Goal: Transaction & Acquisition: Purchase product/service

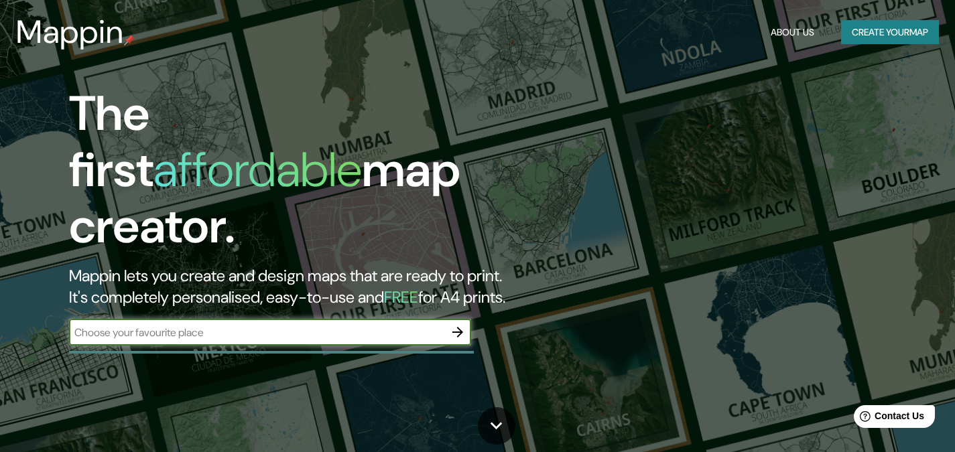
scroll to position [67, 0]
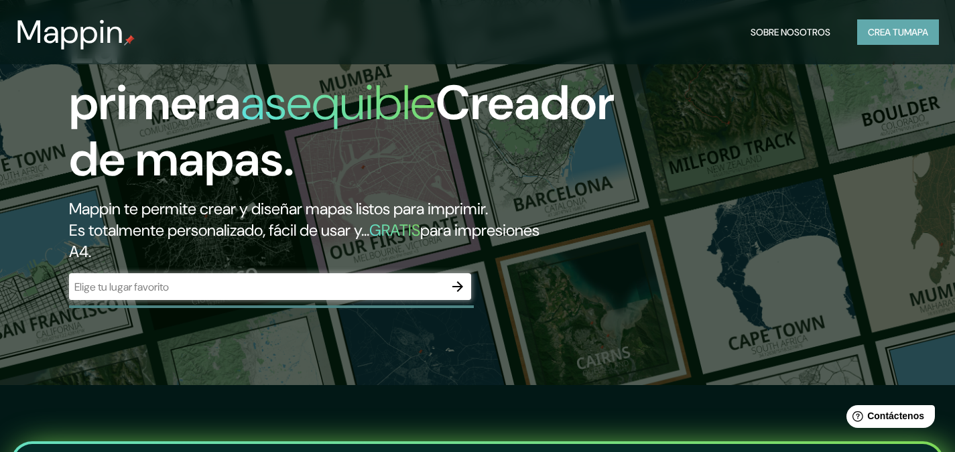
click at [881, 38] on font "Crea tu" at bounding box center [886, 32] width 36 height 12
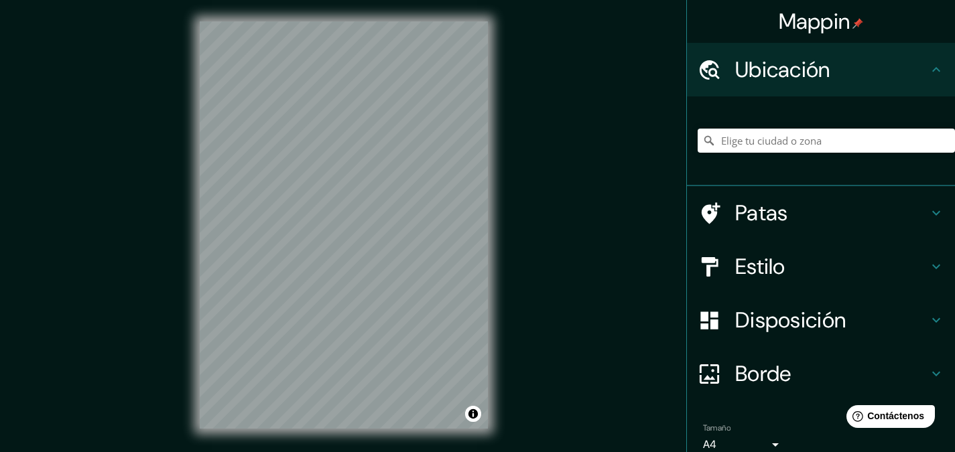
click at [507, 175] on div "© Mapbox © OpenStreetMap Improve this map" at bounding box center [343, 225] width 331 height 450
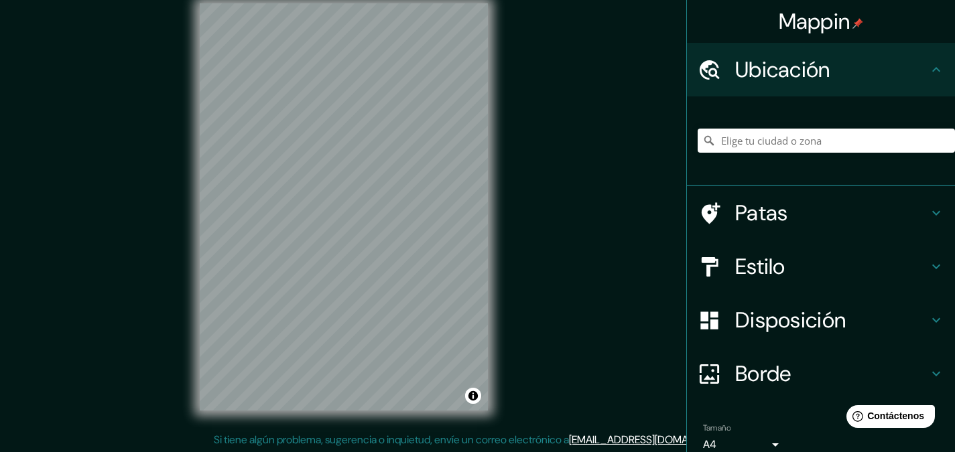
scroll to position [19, 0]
click at [503, 210] on div "© Mapbox © OpenStreetMap Improve this map" at bounding box center [343, 206] width 331 height 450
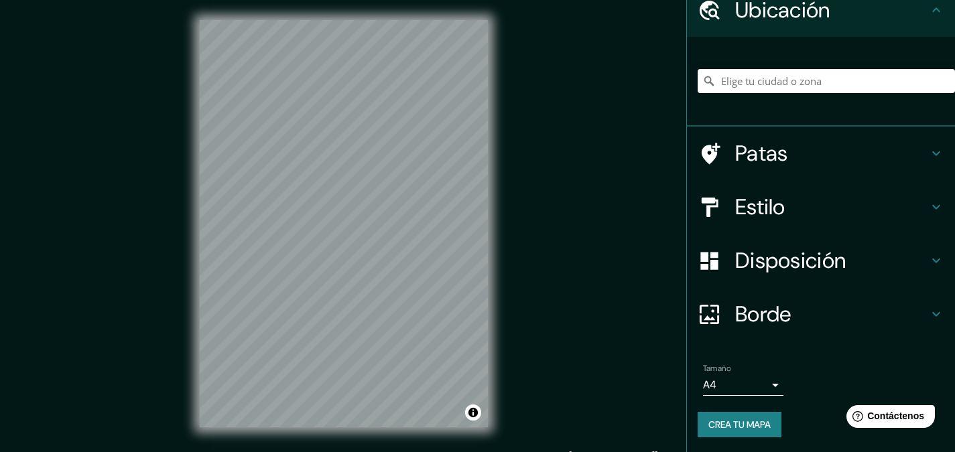
scroll to position [60, 0]
drag, startPoint x: 778, startPoint y: 322, endPoint x: 775, endPoint y: 330, distance: 8.7
click at [776, 328] on div "Borde" at bounding box center [821, 314] width 268 height 54
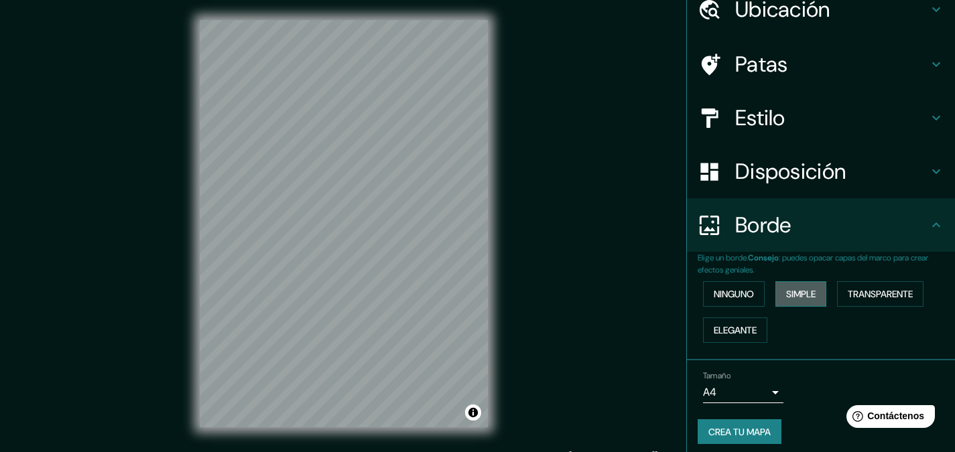
click at [776, 292] on button "Simple" at bounding box center [801, 294] width 51 height 25
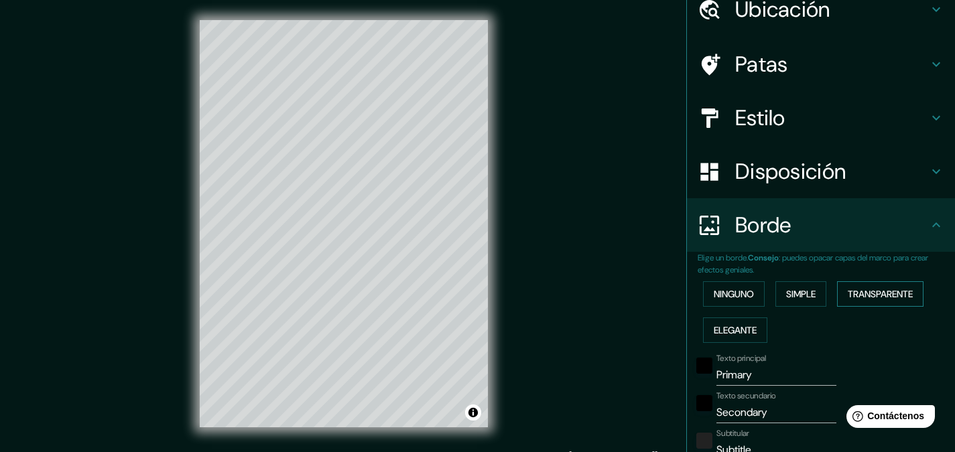
click at [864, 293] on font "Transparente" at bounding box center [880, 294] width 65 height 12
click at [732, 335] on font "Elegante" at bounding box center [735, 330] width 43 height 12
click at [731, 301] on font "Ninguno" at bounding box center [734, 294] width 40 height 17
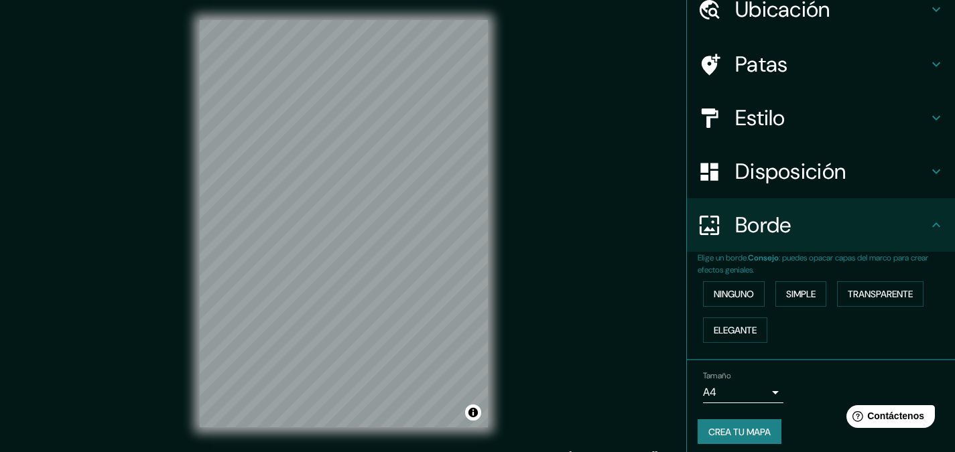
click at [771, 168] on font "Disposición" at bounding box center [790, 172] width 111 height 28
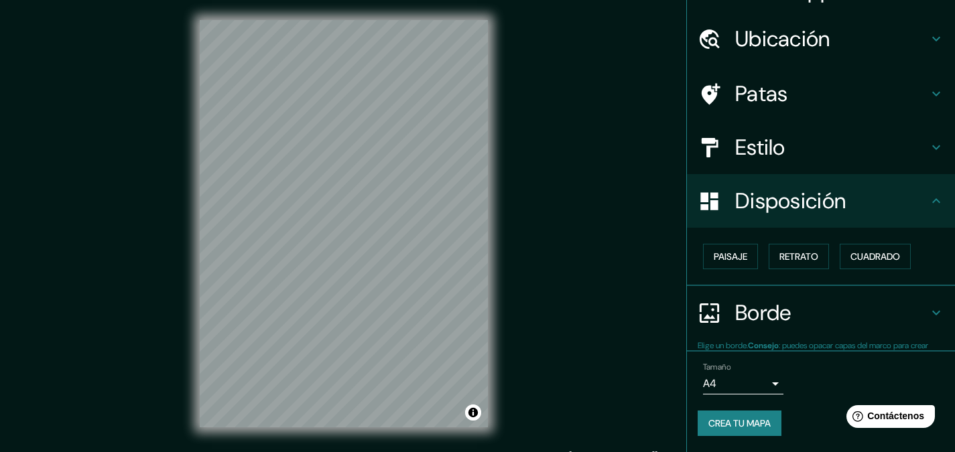
scroll to position [31, 0]
click at [724, 257] on font "Paisaje" at bounding box center [731, 257] width 34 height 12
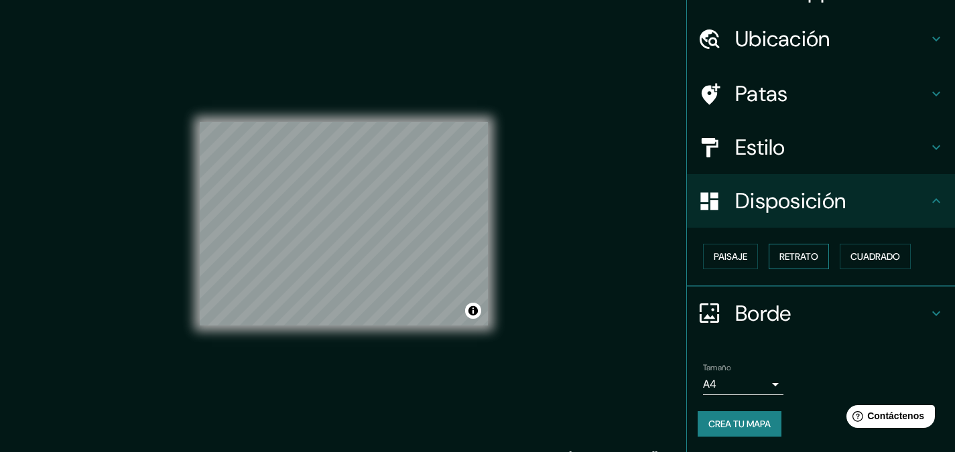
click at [798, 263] on font "Retrato" at bounding box center [799, 256] width 39 height 17
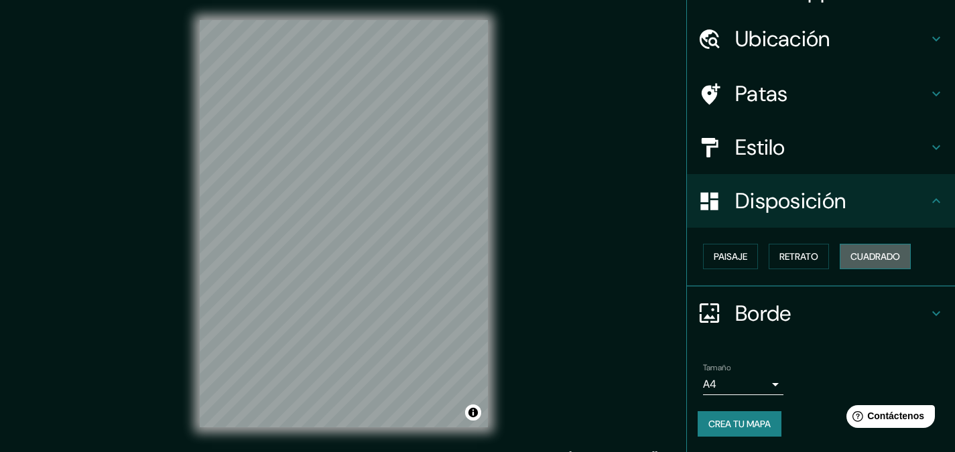
click at [871, 251] on font "Cuadrado" at bounding box center [876, 257] width 50 height 12
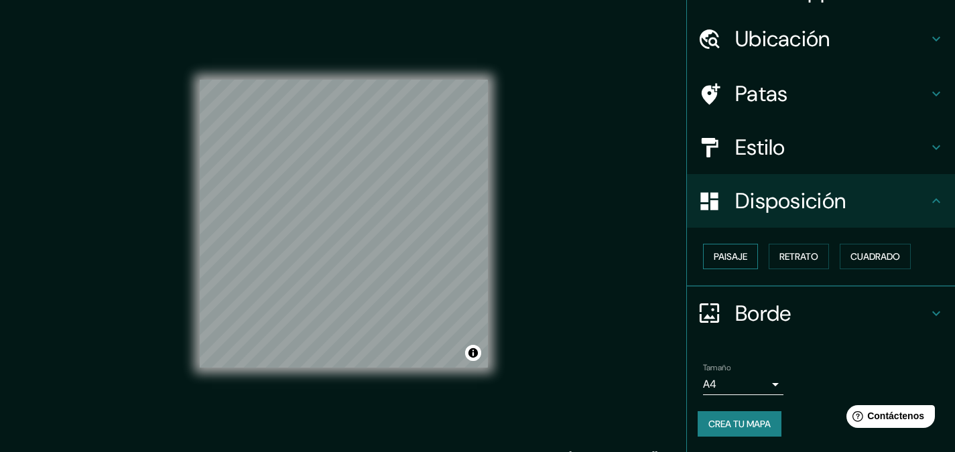
click at [738, 252] on font "Paisaje" at bounding box center [731, 257] width 34 height 12
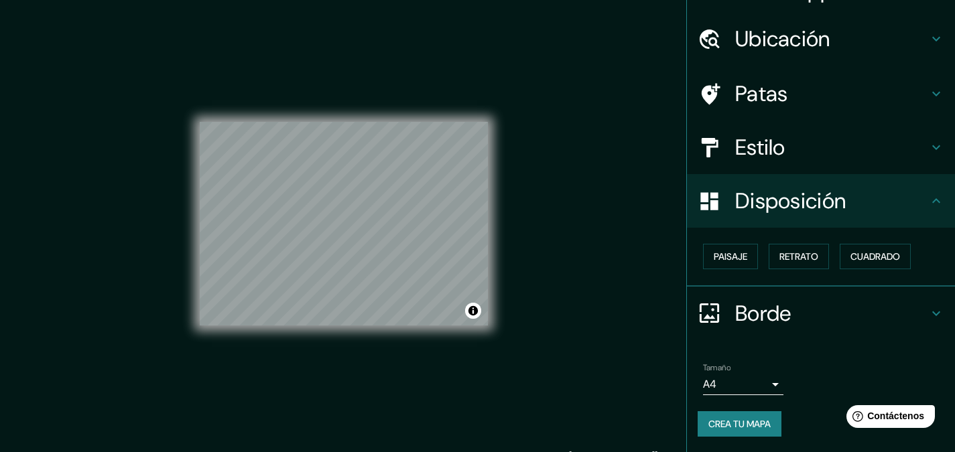
click at [766, 145] on font "Estilo" at bounding box center [760, 147] width 50 height 28
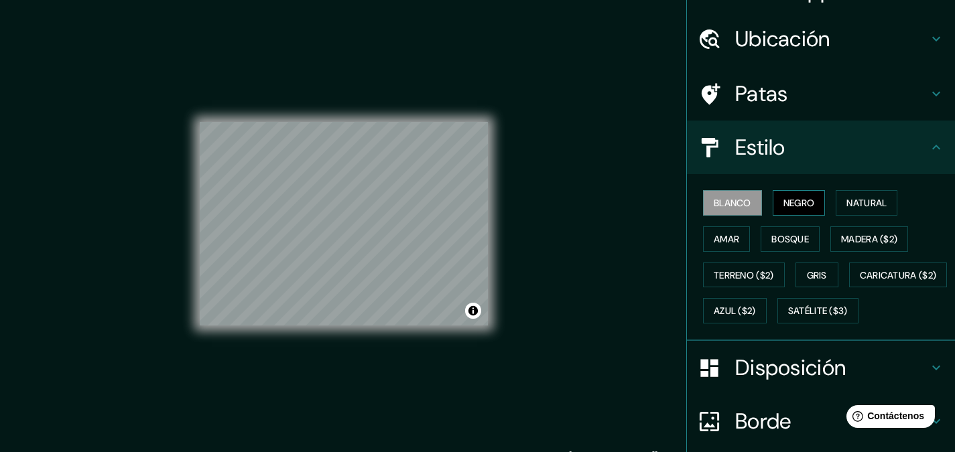
click at [787, 202] on font "Negro" at bounding box center [800, 203] width 32 height 12
click at [847, 208] on font "Natural" at bounding box center [867, 203] width 40 height 12
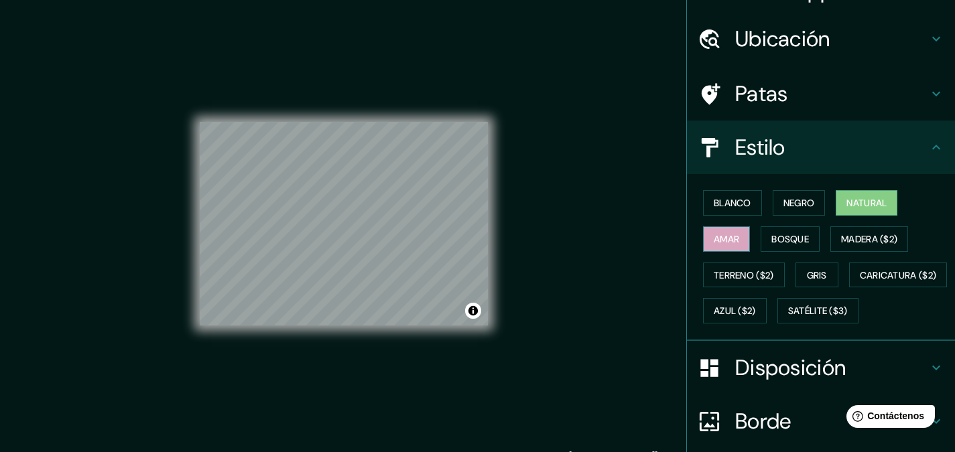
click at [733, 231] on button "Amar" at bounding box center [726, 239] width 47 height 25
click at [794, 236] on font "Bosque" at bounding box center [790, 239] width 38 height 12
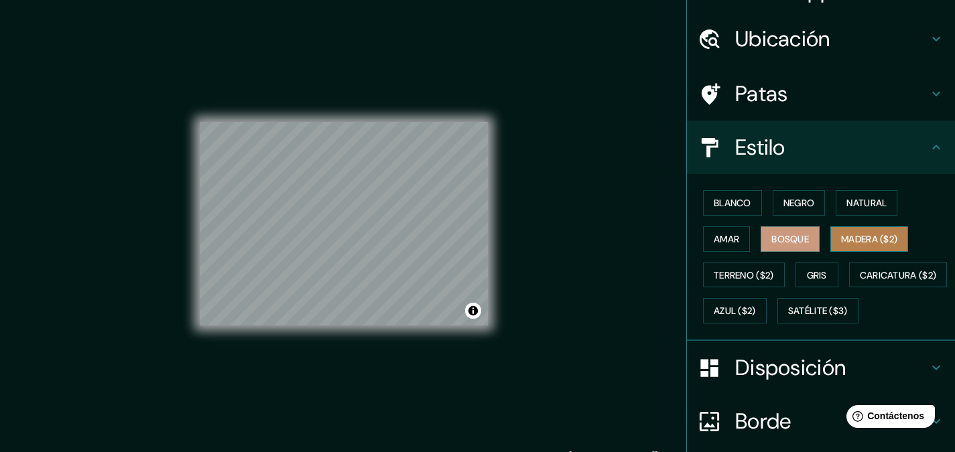
click at [865, 239] on font "Madera ($2)" at bounding box center [869, 239] width 56 height 12
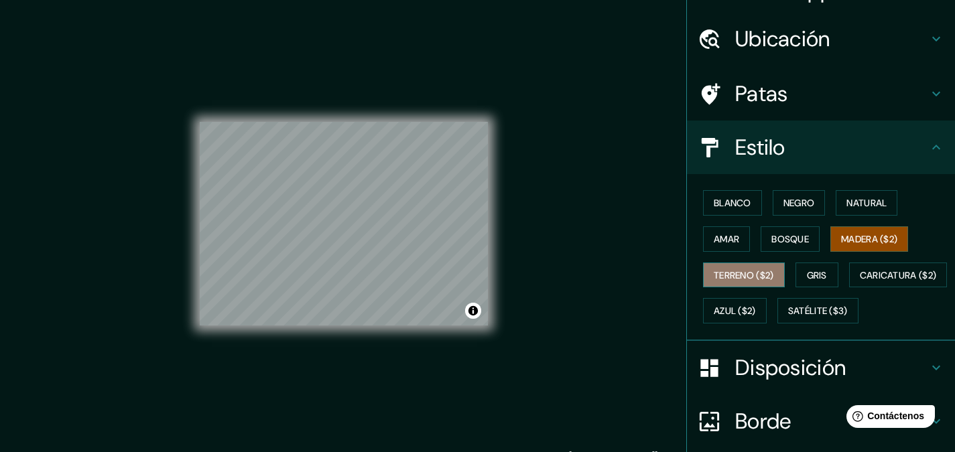
click at [731, 280] on font "Terreno ($2)" at bounding box center [744, 275] width 60 height 12
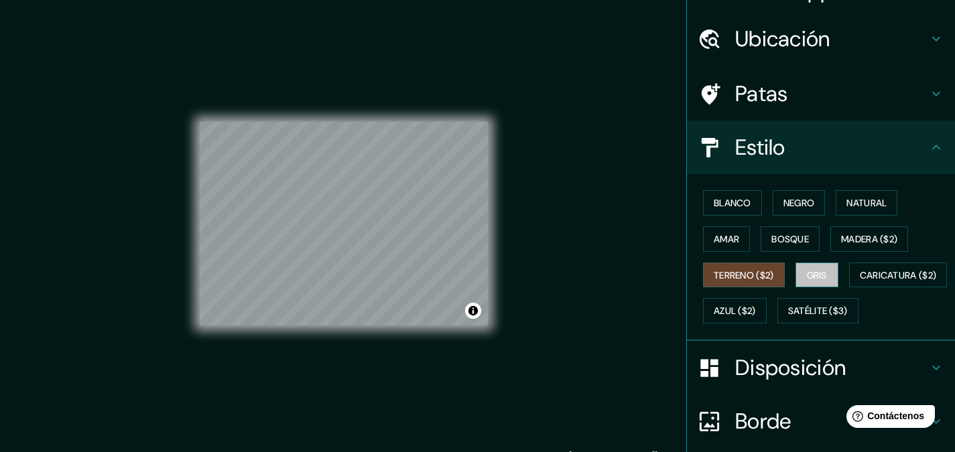
click at [800, 271] on button "Gris" at bounding box center [817, 275] width 43 height 25
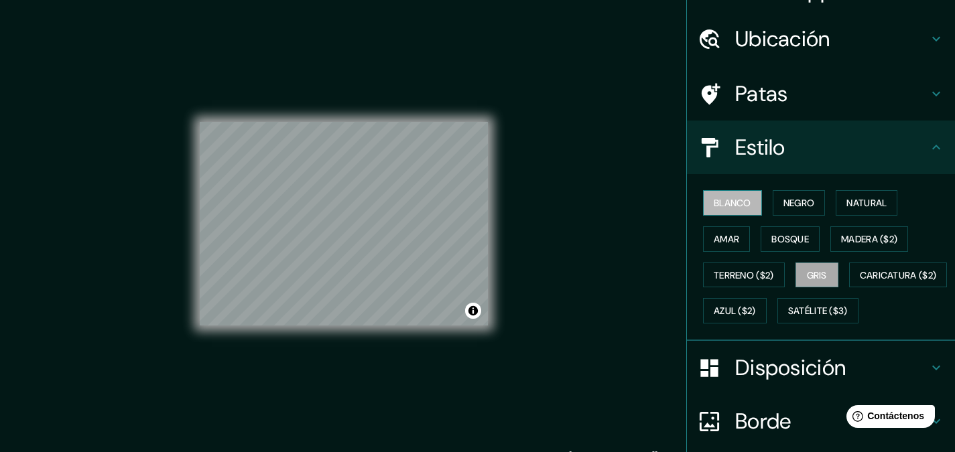
click at [722, 202] on font "Blanco" at bounding box center [733, 203] width 38 height 12
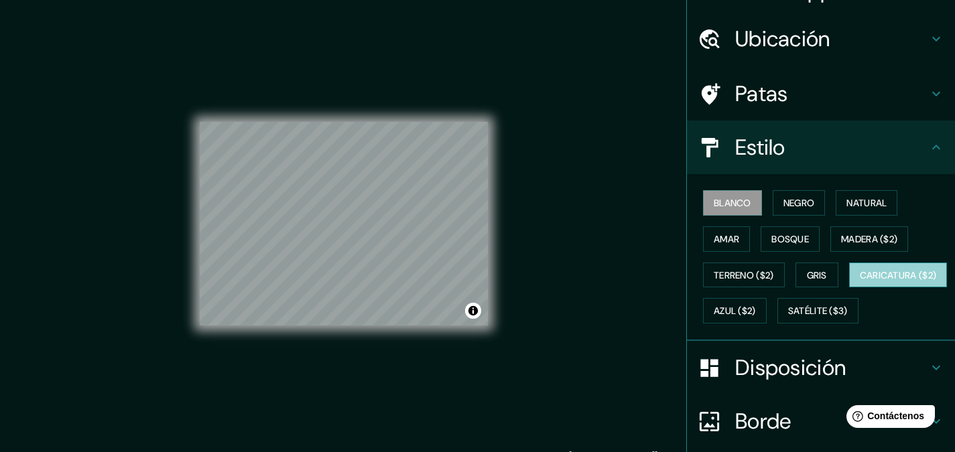
click at [860, 282] on font "Caricatura ($2)" at bounding box center [898, 275] width 77 height 12
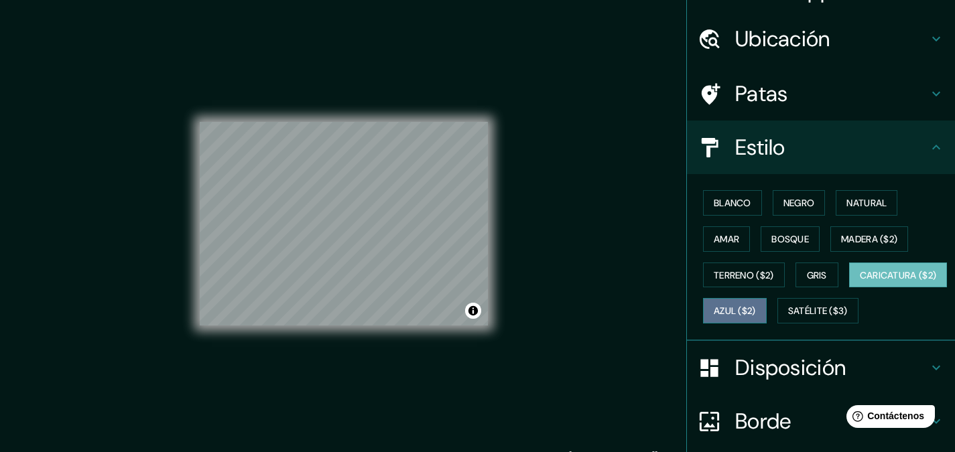
click at [756, 310] on font "Azul ($2)" at bounding box center [735, 312] width 42 height 12
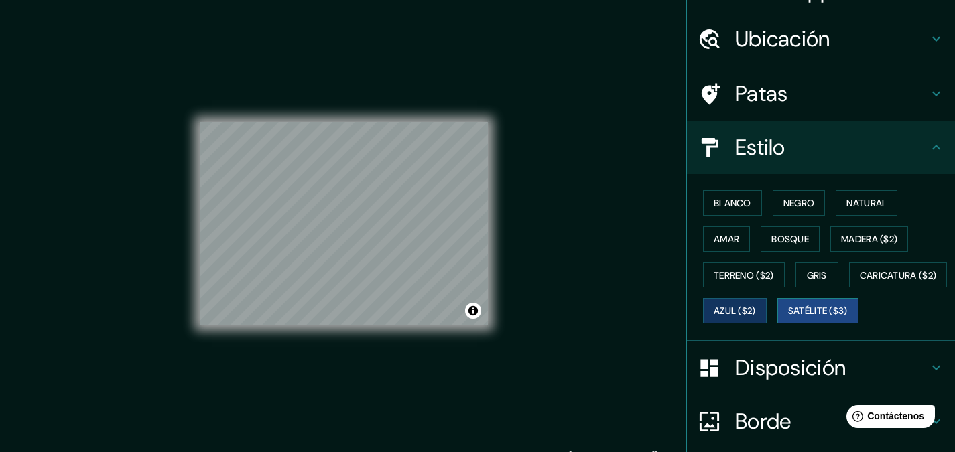
click at [788, 318] on font "Satélite ($3)" at bounding box center [818, 312] width 60 height 12
click at [723, 239] on font "Amar" at bounding box center [726, 239] width 25 height 12
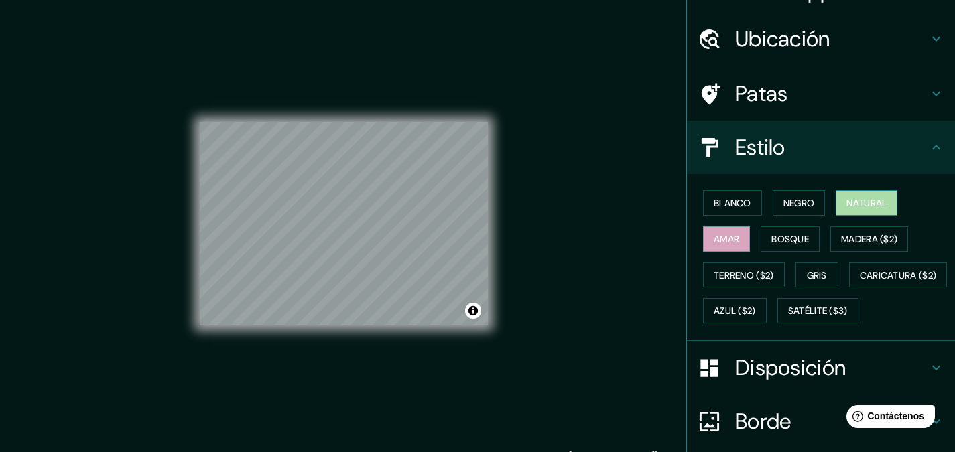
click at [847, 197] on font "Natural" at bounding box center [867, 203] width 40 height 12
click at [784, 201] on font "Negro" at bounding box center [800, 203] width 32 height 12
click at [729, 242] on font "Amar" at bounding box center [726, 239] width 25 height 12
click at [714, 205] on font "Blanco" at bounding box center [733, 203] width 38 height 12
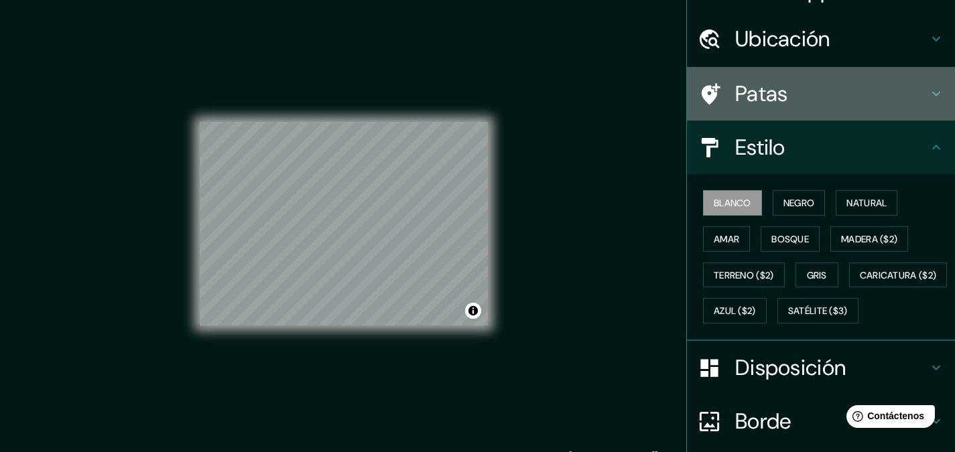
click at [751, 99] on font "Patas" at bounding box center [761, 94] width 53 height 28
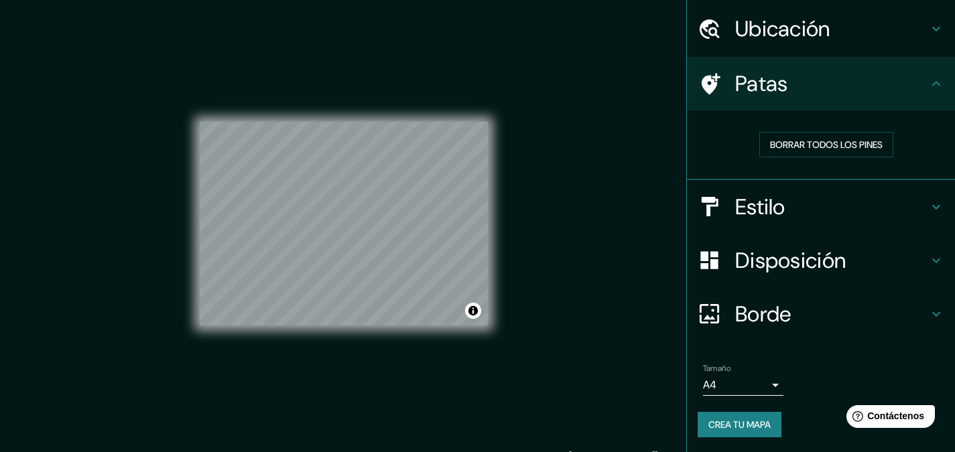
scroll to position [42, 0]
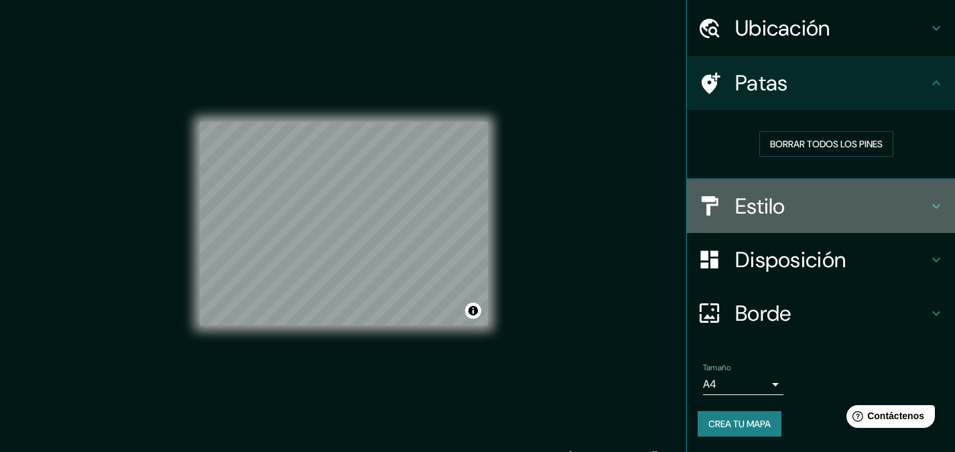
click at [767, 212] on font "Estilo" at bounding box center [760, 206] width 50 height 28
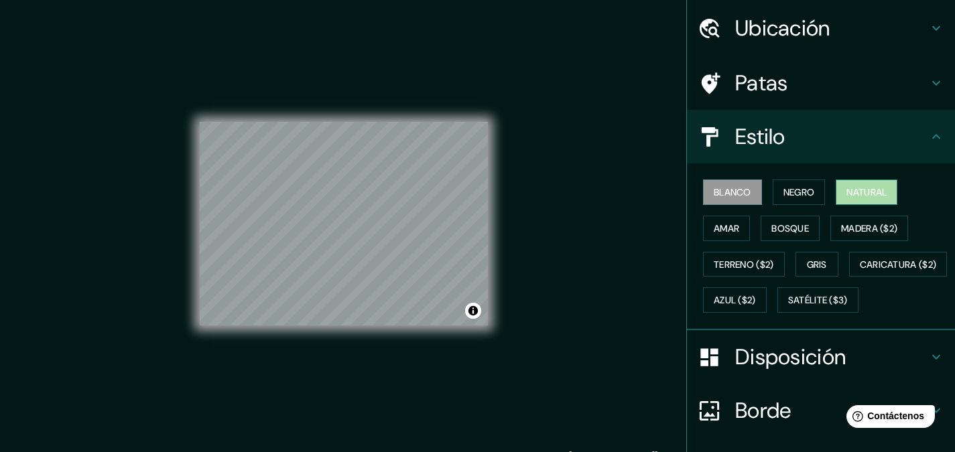
click at [852, 184] on font "Natural" at bounding box center [867, 192] width 40 height 17
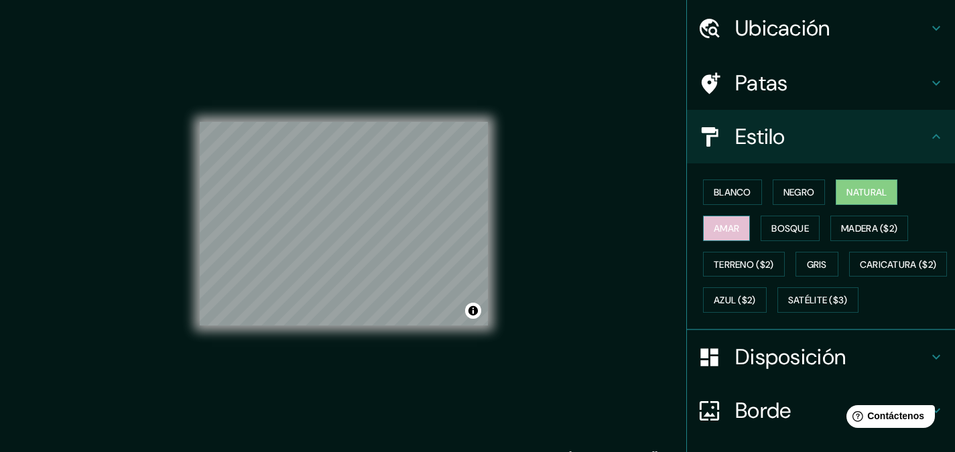
click at [729, 231] on font "Amar" at bounding box center [726, 229] width 25 height 12
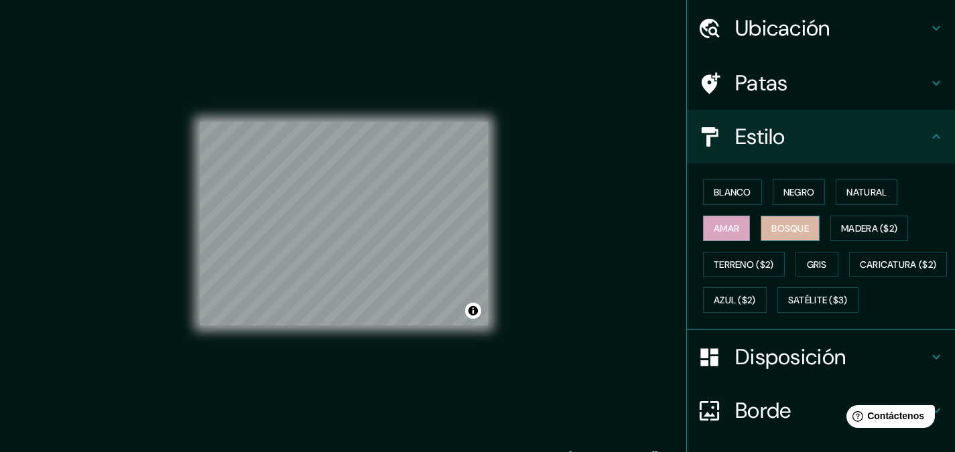
click at [790, 220] on font "Bosque" at bounding box center [790, 228] width 38 height 17
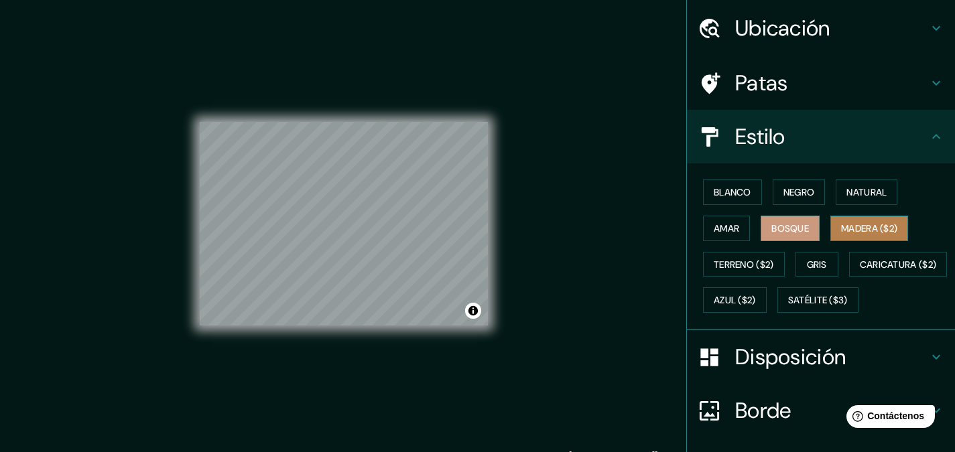
click at [844, 231] on font "Madera ($2)" at bounding box center [869, 229] width 56 height 12
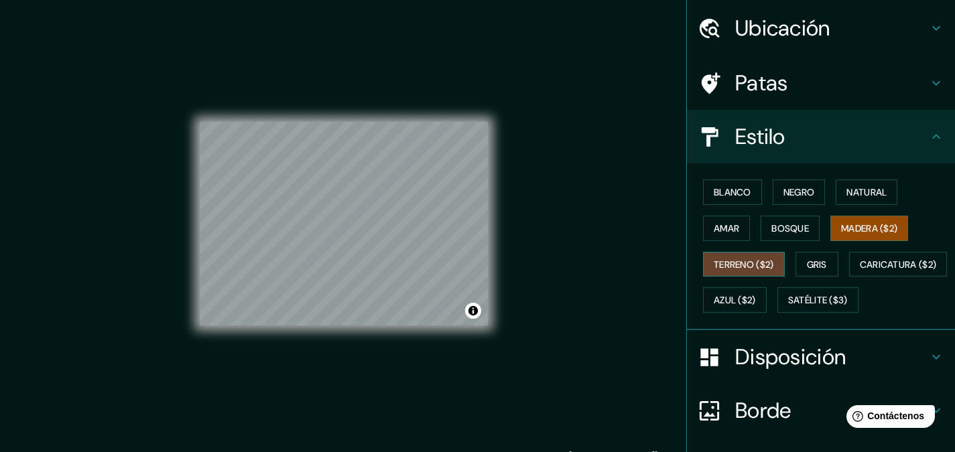
click at [753, 264] on font "Terreno ($2)" at bounding box center [744, 265] width 60 height 12
click at [807, 257] on font "Gris" at bounding box center [817, 264] width 20 height 17
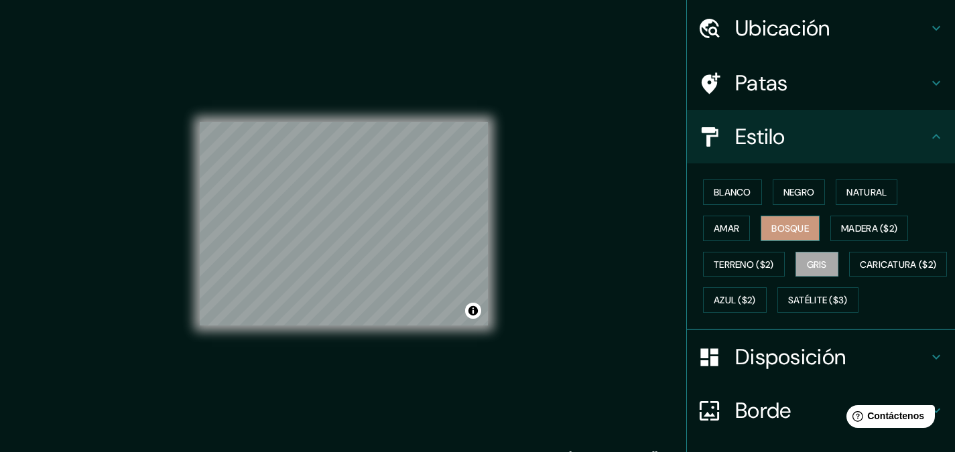
click at [780, 225] on font "Bosque" at bounding box center [790, 229] width 38 height 12
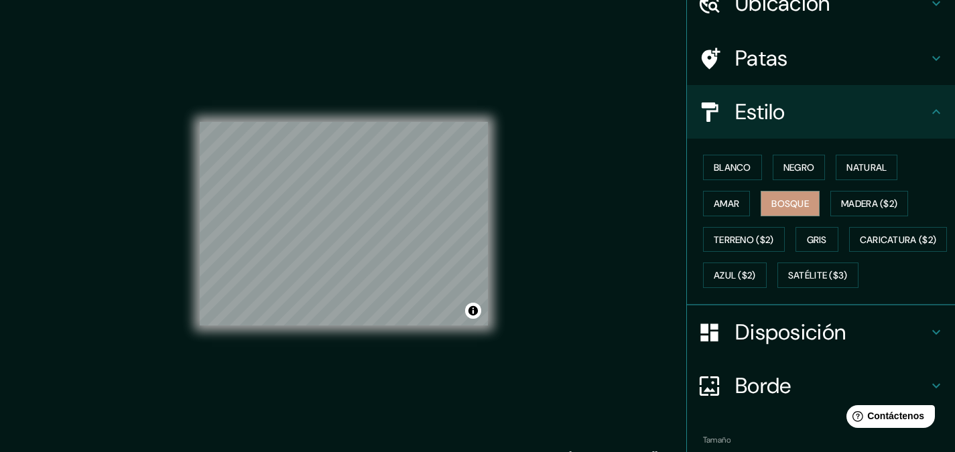
scroll to position [67, 0]
